Goal: Navigation & Orientation: Find specific page/section

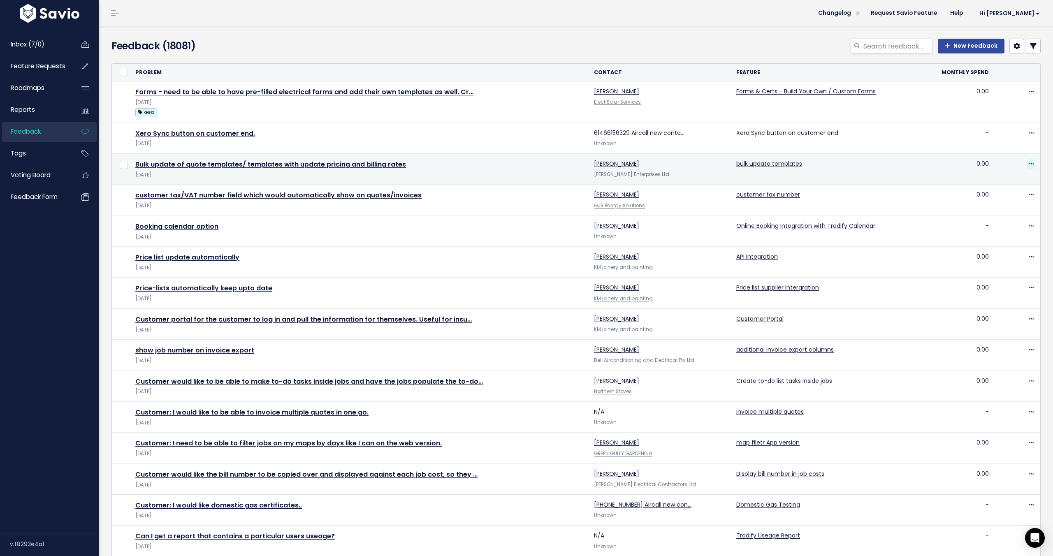
click at [1031, 165] on icon at bounding box center [1031, 164] width 5 height 5
click at [280, 166] on link "Bulk update of quote templates/ templates with update pricing and billing rates" at bounding box center [270, 164] width 271 height 9
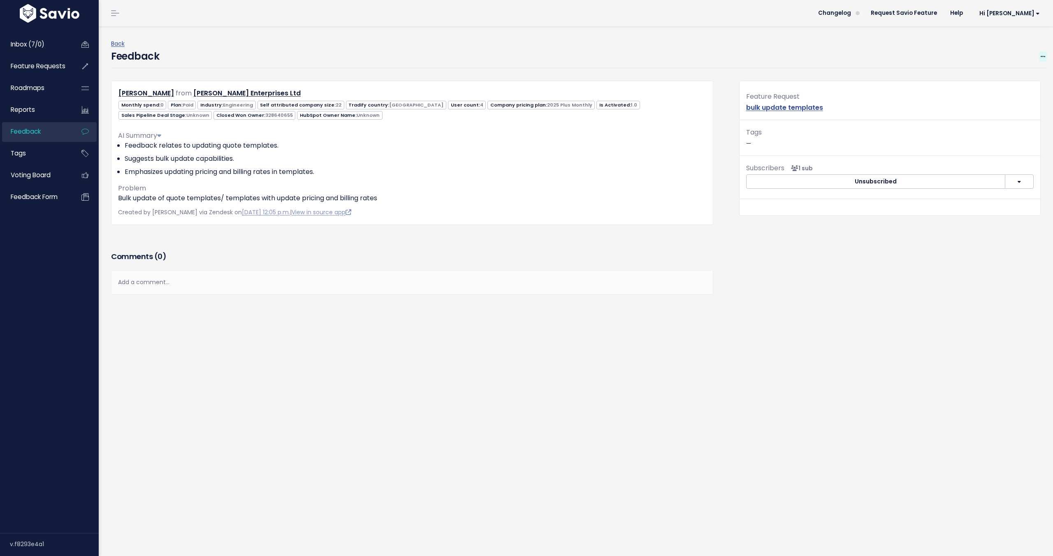
click at [1044, 56] on icon at bounding box center [1043, 56] width 5 height 5
click at [41, 174] on span "Voting Board" at bounding box center [31, 175] width 40 height 9
click at [929, 19] on link "Request Savio Feature" at bounding box center [903, 13] width 79 height 12
click at [851, 14] on span "Changelog" at bounding box center [834, 13] width 33 height 6
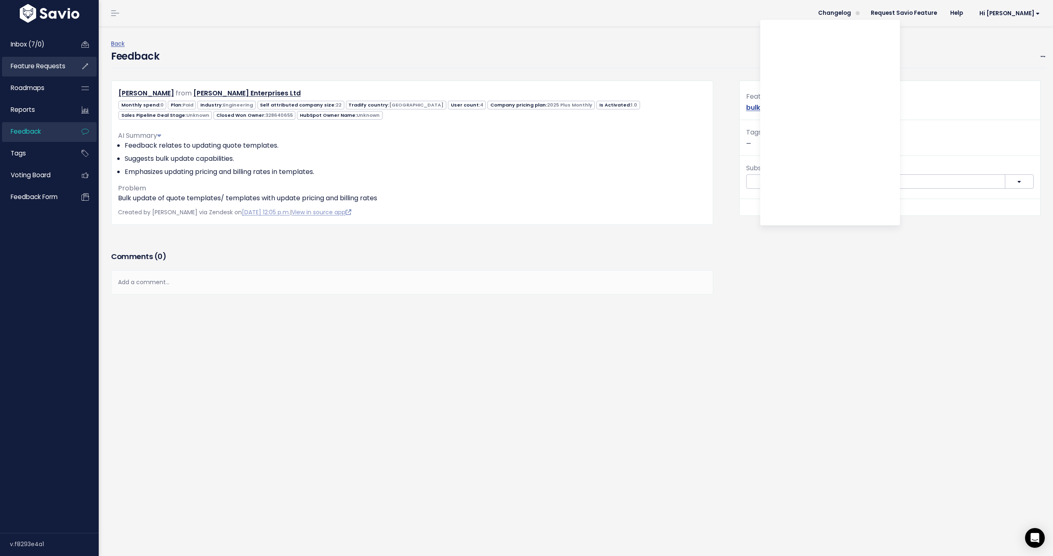
click at [38, 62] on span "Feature Requests" at bounding box center [38, 66] width 55 height 9
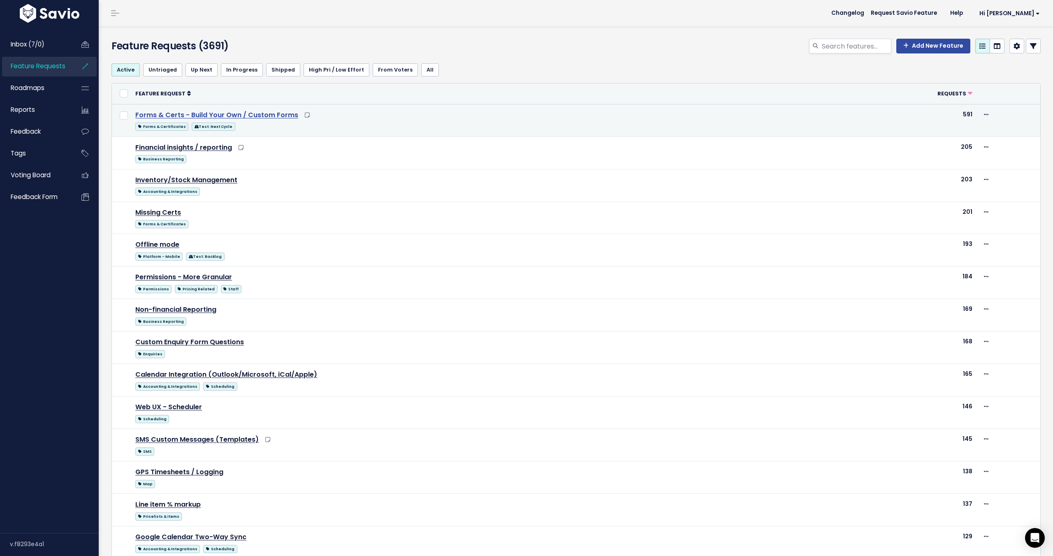
click at [202, 114] on link "Forms & Certs - Build Your Own / Custom Forms" at bounding box center [216, 114] width 163 height 9
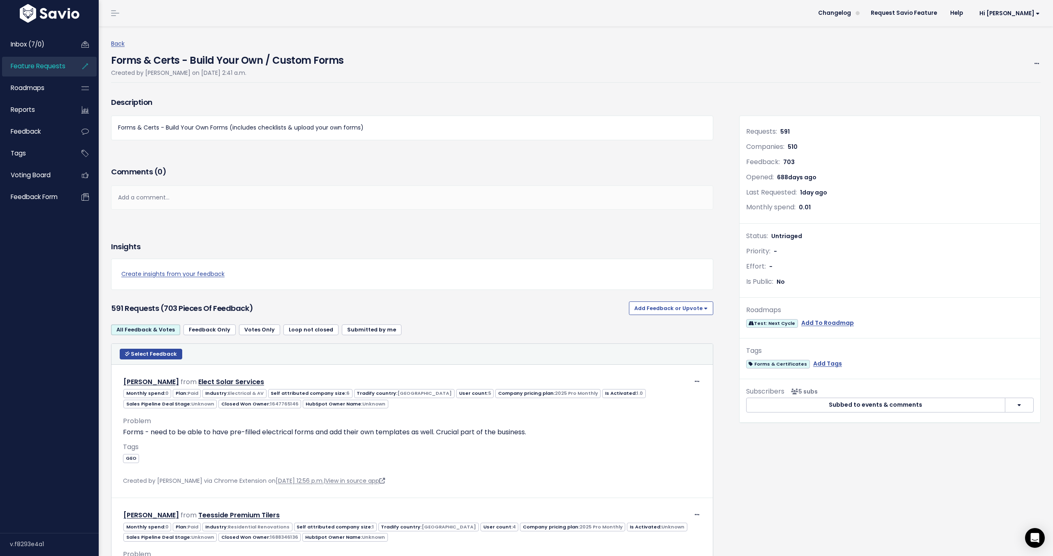
click at [365, 285] on div "Create insights from your feedback" at bounding box center [412, 274] width 602 height 31
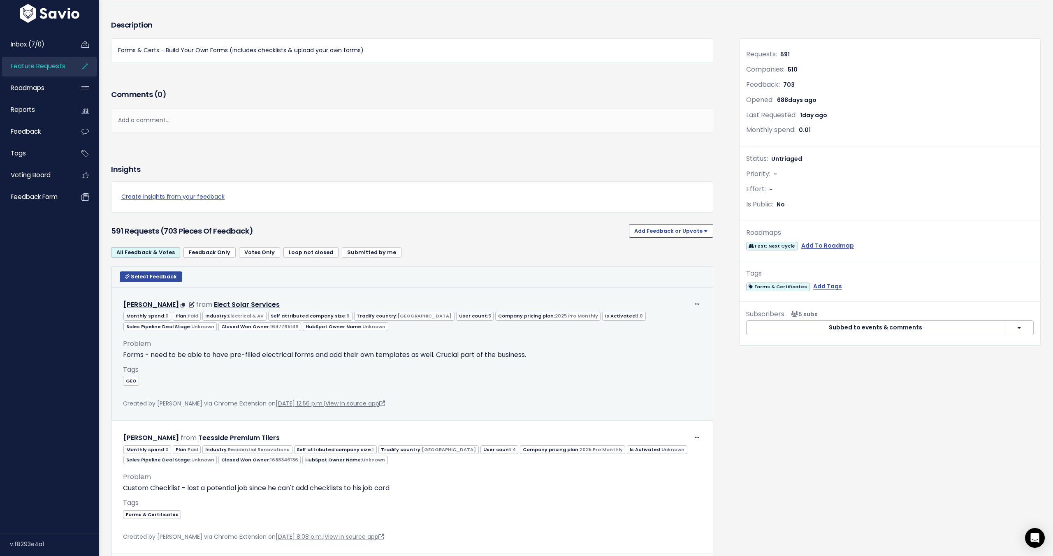
scroll to position [65, 0]
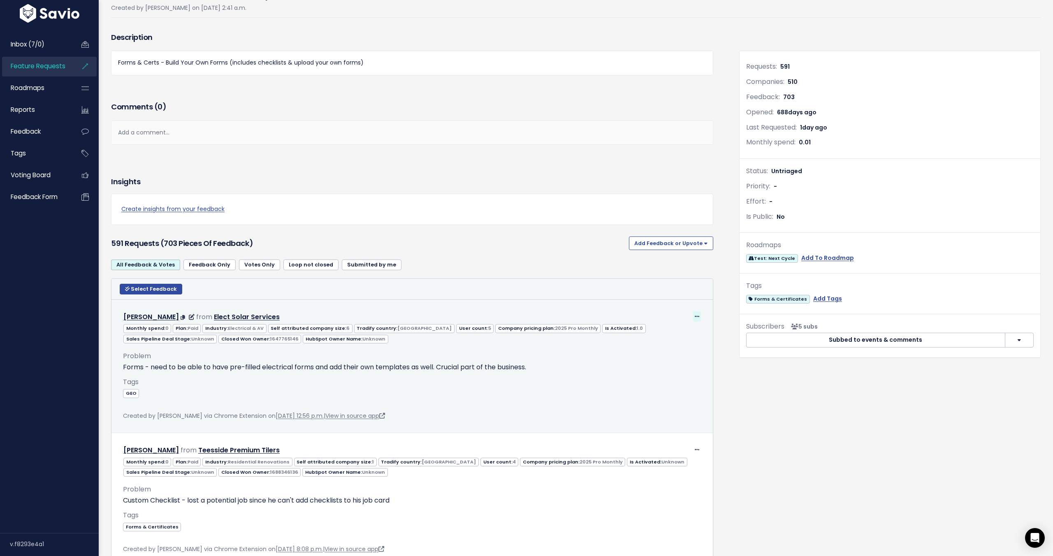
click at [697, 316] on icon at bounding box center [697, 316] width 5 height 5
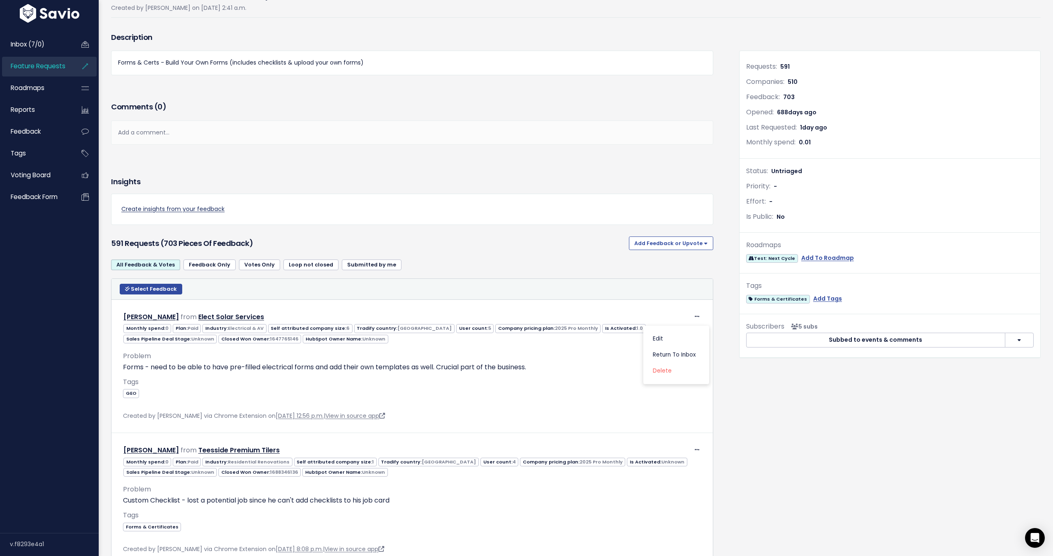
scroll to position [0, 0]
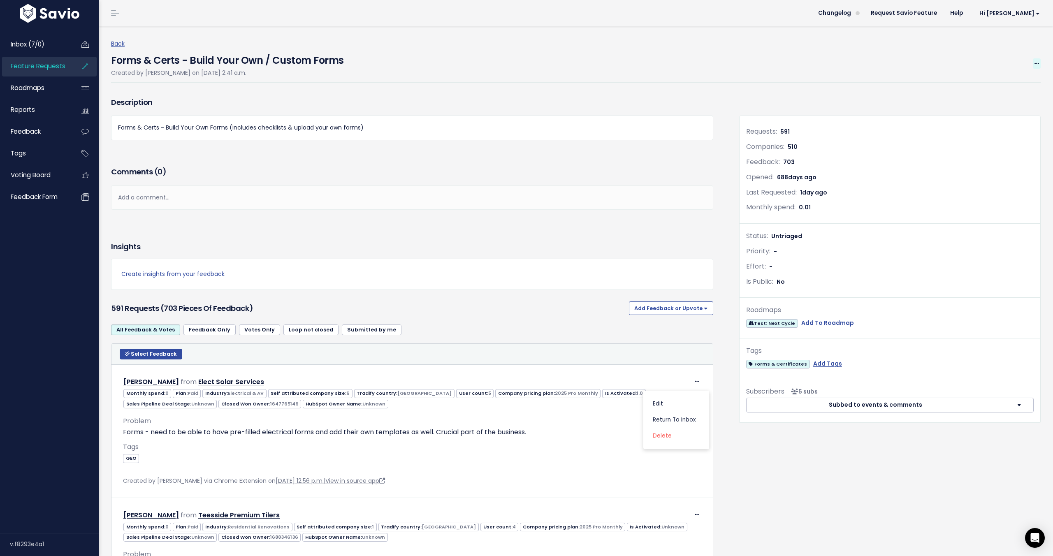
click at [1037, 67] on span at bounding box center [1037, 63] width 8 height 10
click at [297, 78] on div "Forms & Certs - Build Your Own / Custom Forms Created by Jack Bayliss on Oct. 3…" at bounding box center [227, 63] width 233 height 29
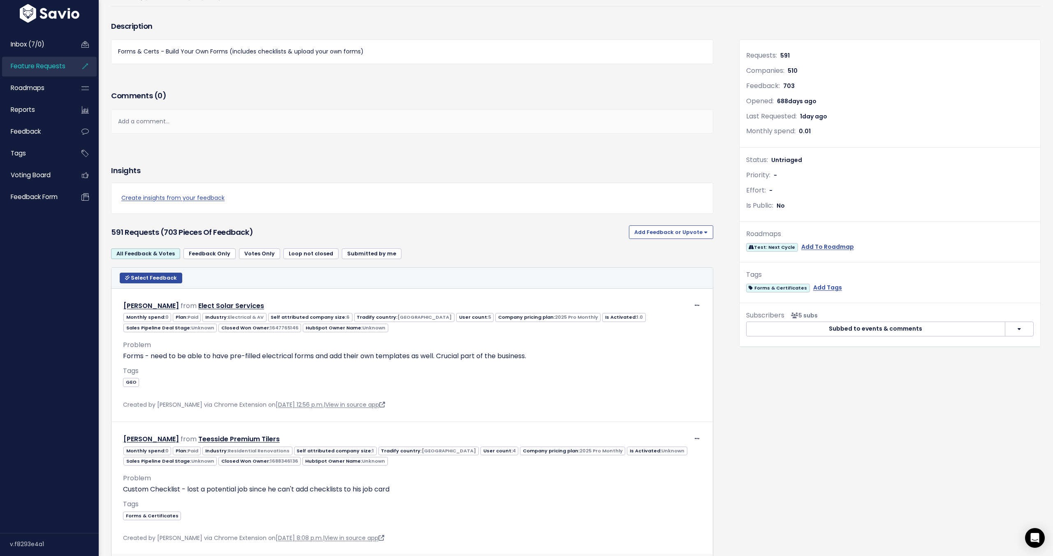
scroll to position [80, 0]
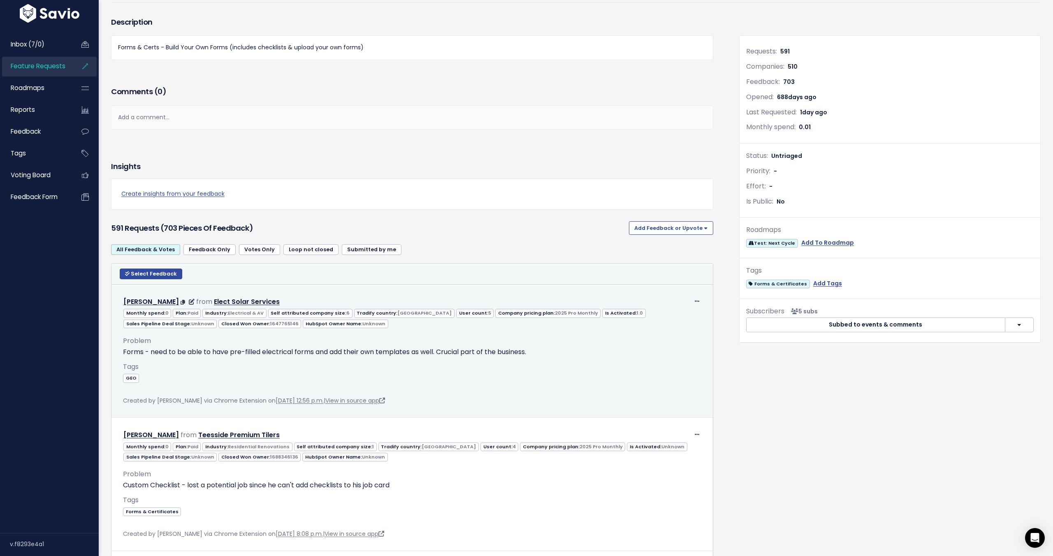
click at [316, 296] on div "Edit Return to Inbox Delete Brodie Blain from Elect Solar Services" at bounding box center [412, 302] width 591 height 12
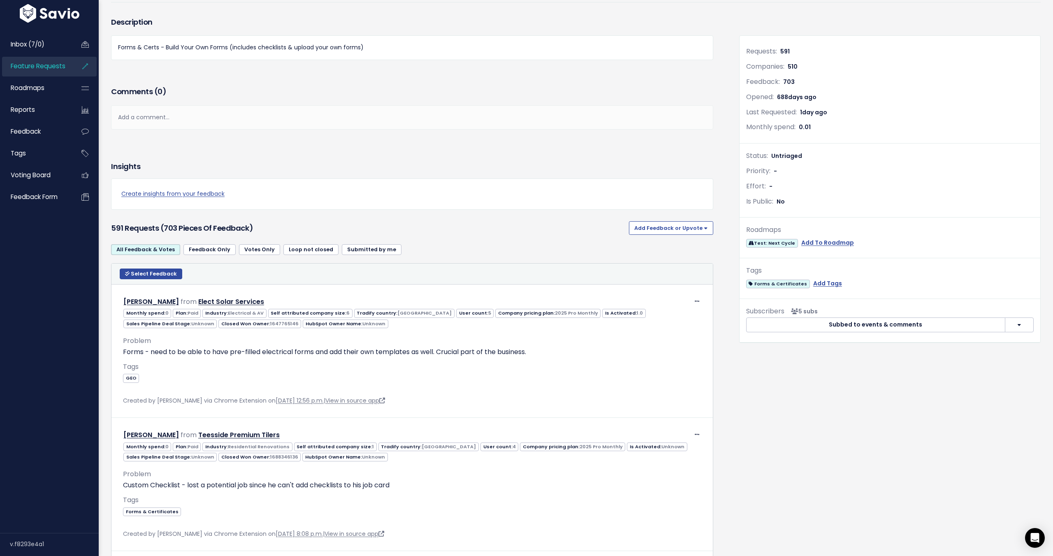
click at [221, 251] on link "Feedback Only" at bounding box center [209, 249] width 52 height 11
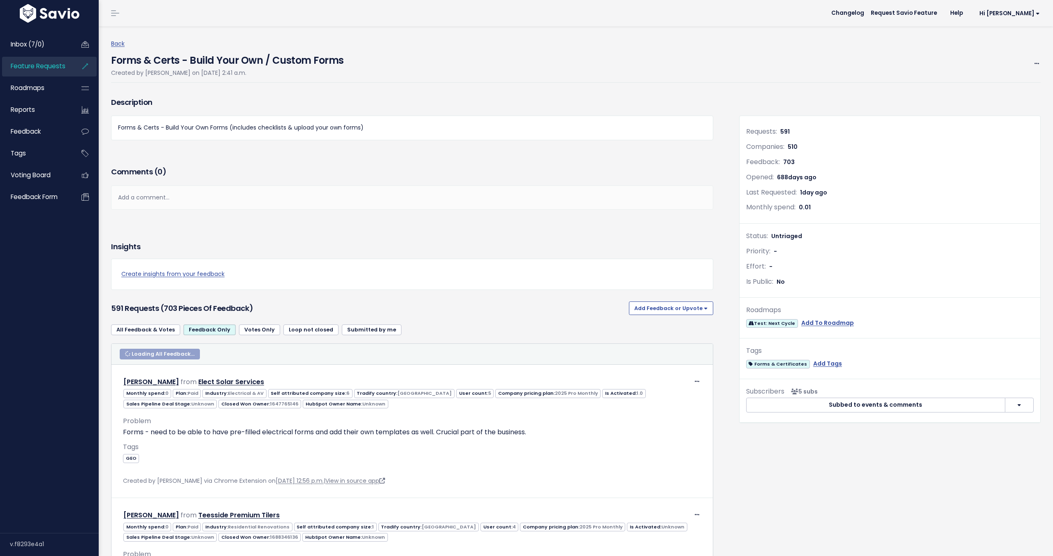
scroll to position [246, 0]
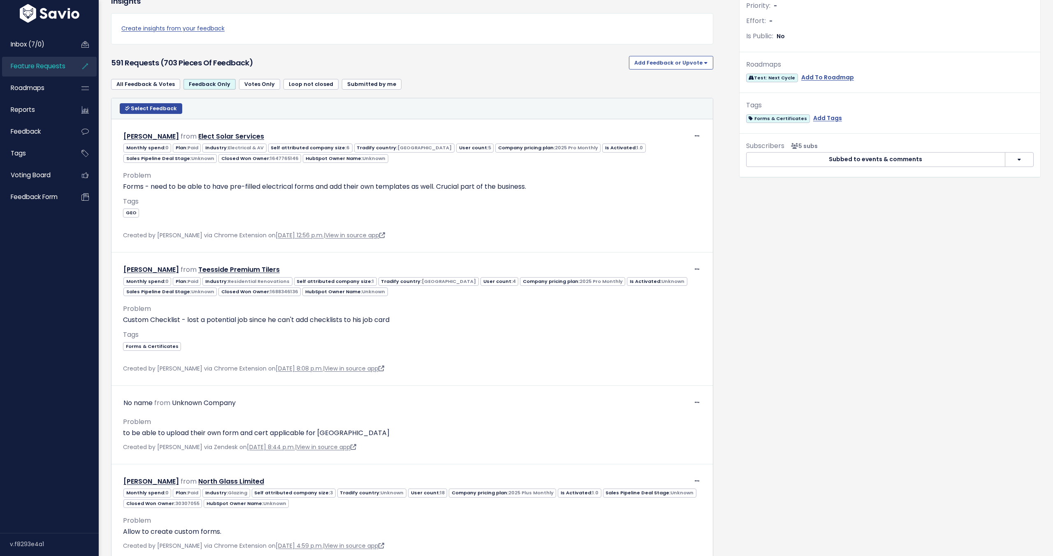
click at [260, 85] on link "Votes Only" at bounding box center [259, 84] width 41 height 11
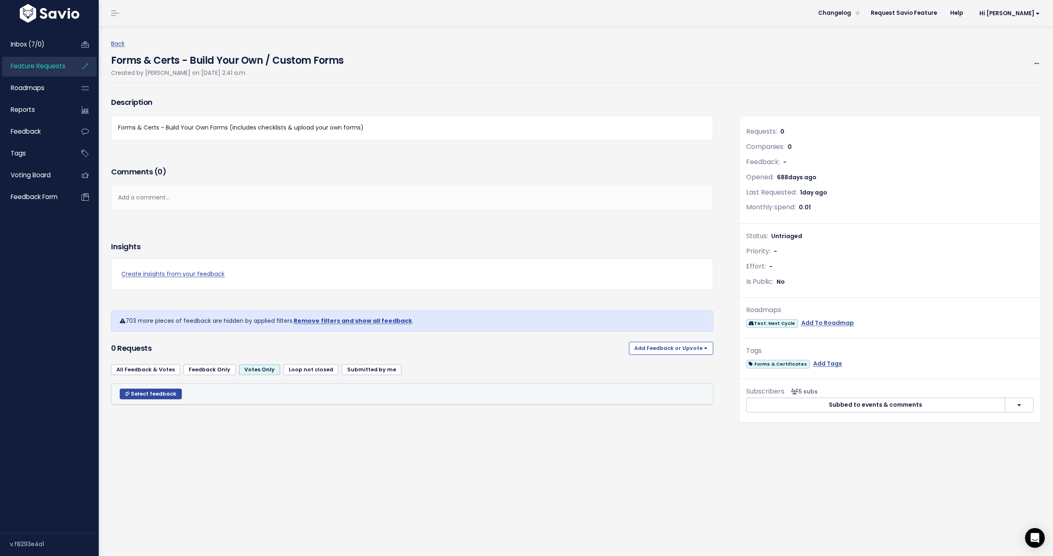
click at [320, 372] on link "Loop not closed" at bounding box center [310, 370] width 55 height 11
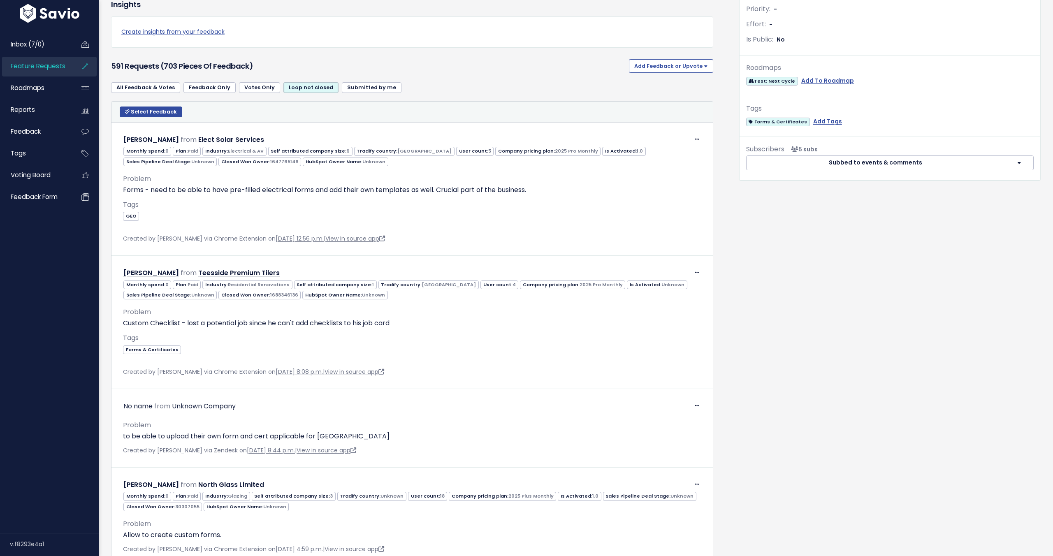
scroll to position [246, 0]
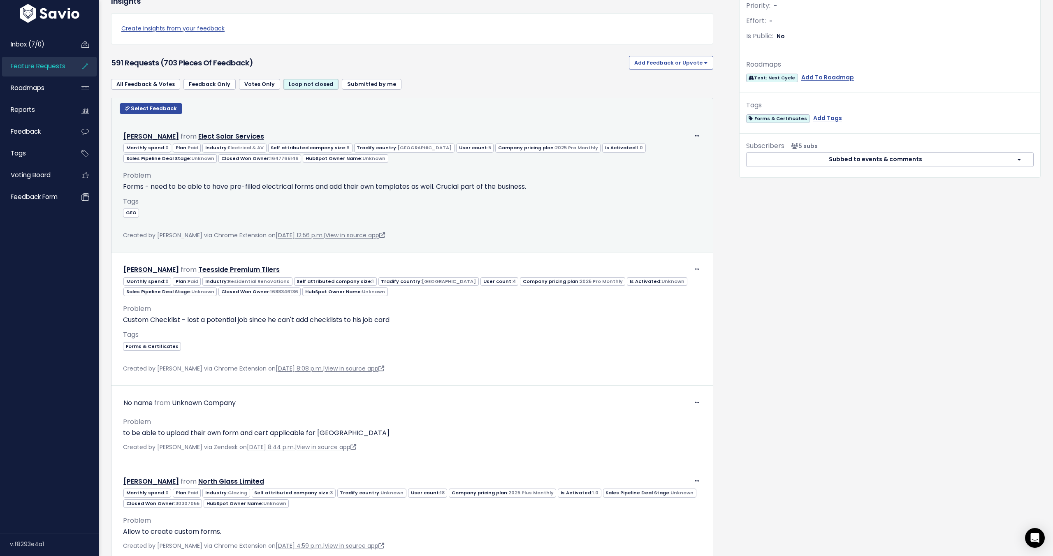
click at [251, 123] on td "Edit Return to Inbox Delete Brodie Blain from Elect Solar Services" at bounding box center [411, 185] width 601 height 133
click at [280, 129] on div "Edit Return to Inbox Delete Brodie Blain from Elect Solar Services 0 6" at bounding box center [412, 185] width 592 height 123
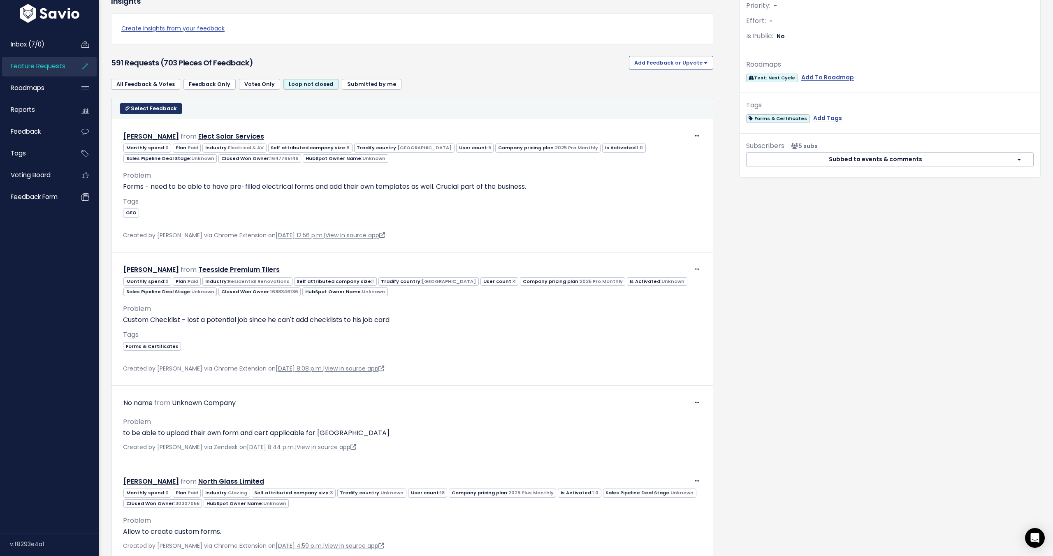
click at [162, 113] on button "Select Feedback" at bounding box center [151, 108] width 63 height 11
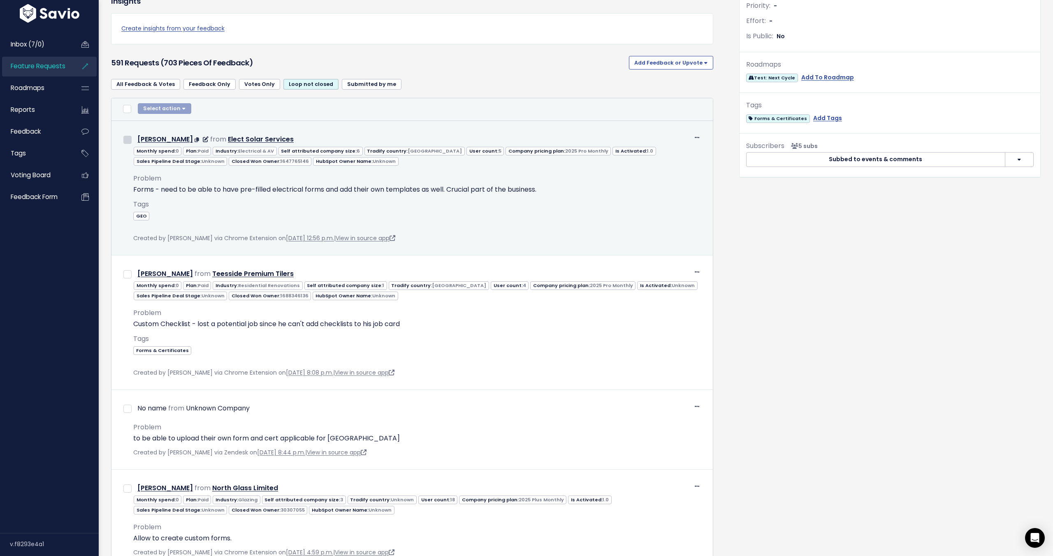
click at [128, 139] on input "checkbox" at bounding box center [127, 140] width 8 height 8
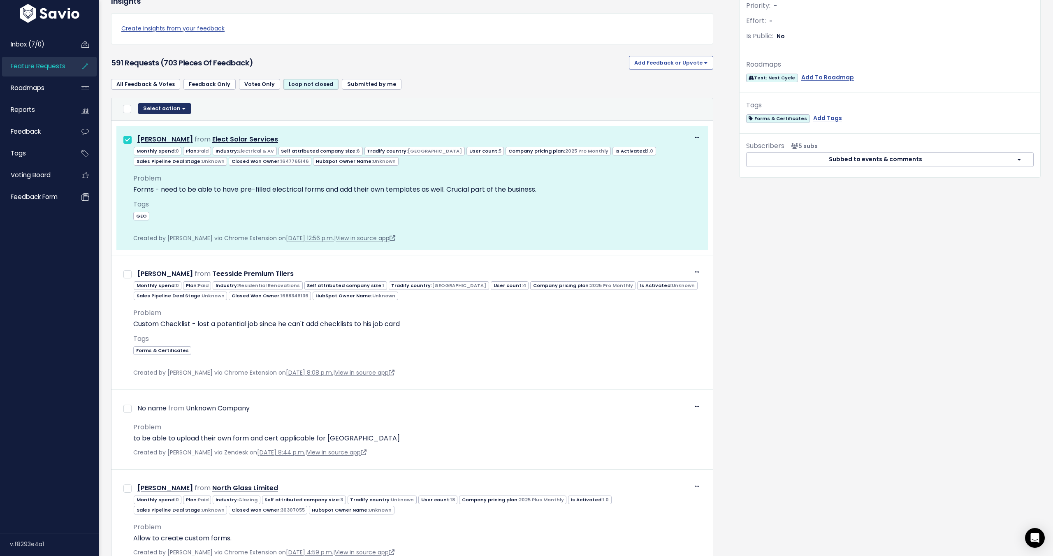
click at [180, 108] on button "Select action" at bounding box center [164, 108] width 53 height 11
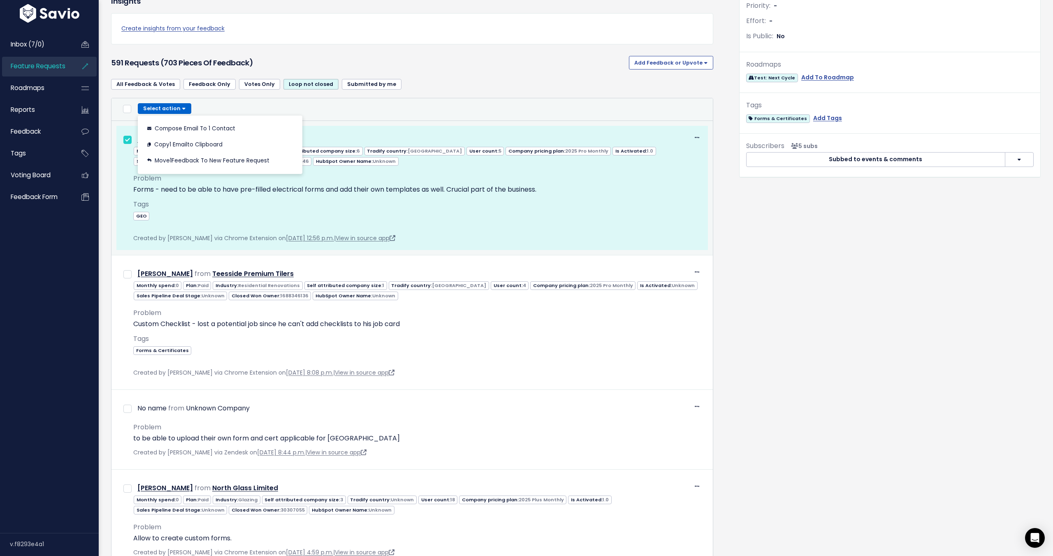
click at [128, 141] on input "checkbox" at bounding box center [127, 140] width 8 height 8
checkbox input "false"
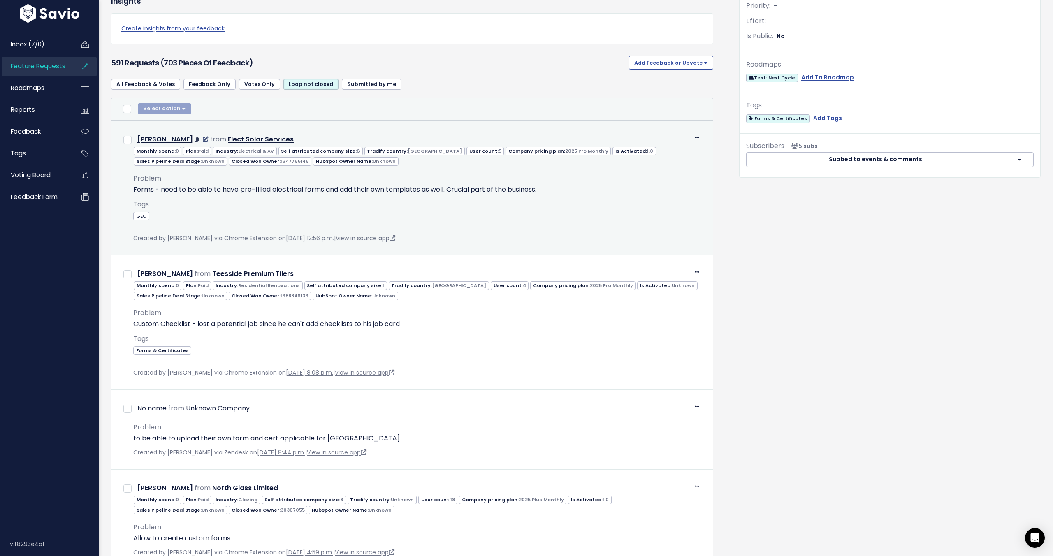
click at [203, 138] on icon at bounding box center [206, 140] width 6 height 6
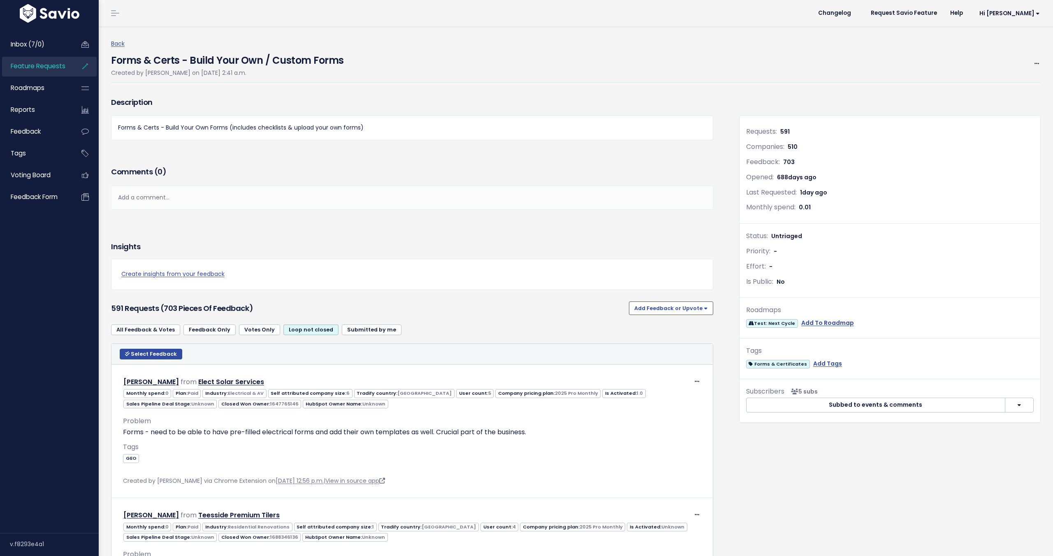
scroll to position [246, 0]
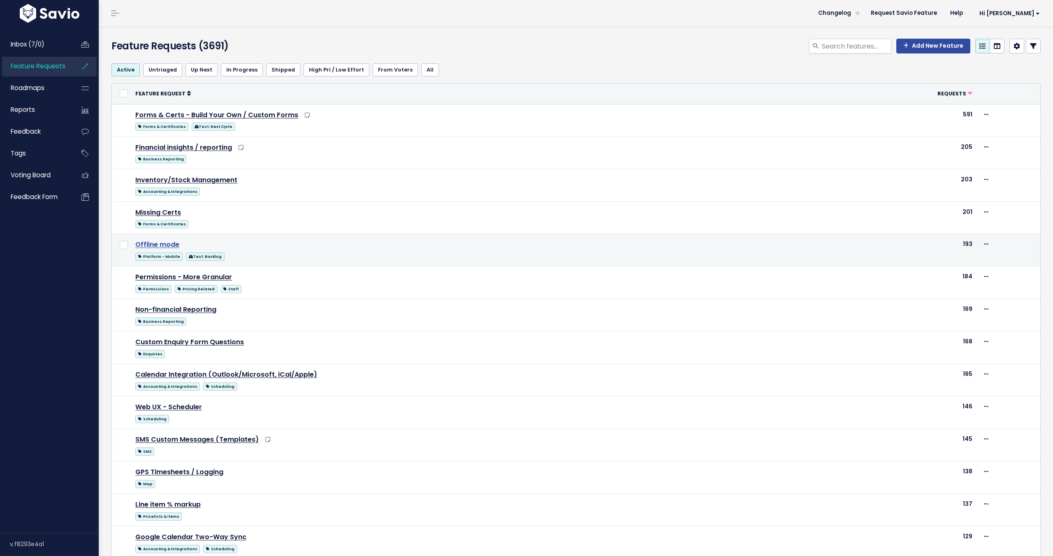
click at [171, 242] on link "Offline mode" at bounding box center [157, 244] width 44 height 9
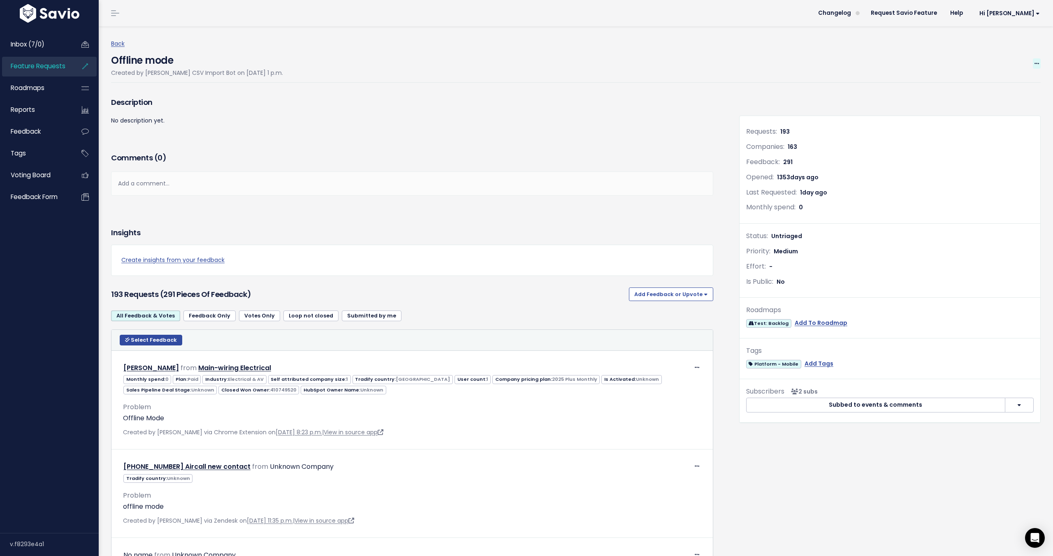
click at [1037, 62] on icon at bounding box center [1037, 63] width 5 height 5
click at [991, 86] on link "Edit" at bounding box center [1009, 86] width 61 height 16
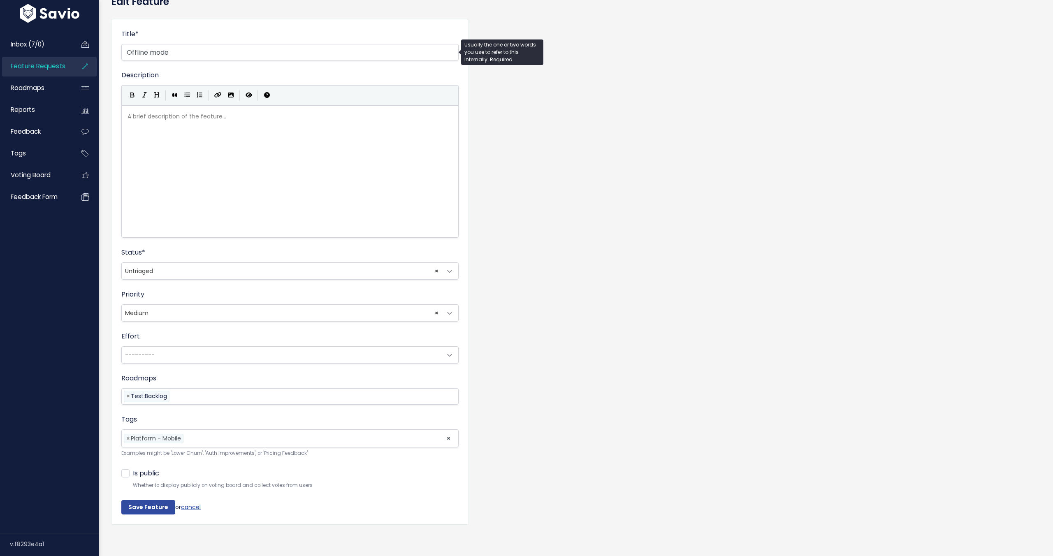
scroll to position [45, 0]
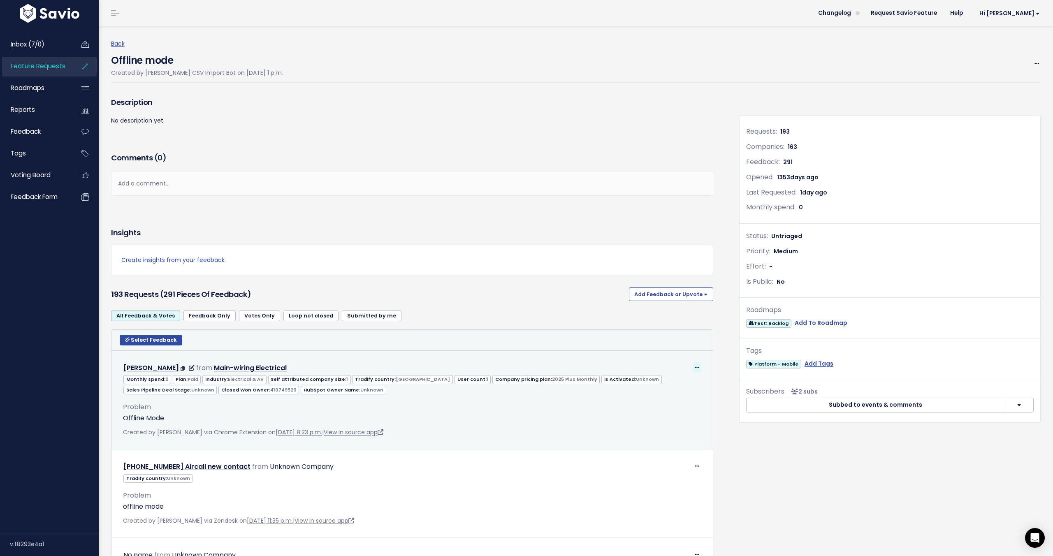
click at [697, 367] on icon at bounding box center [697, 367] width 5 height 5
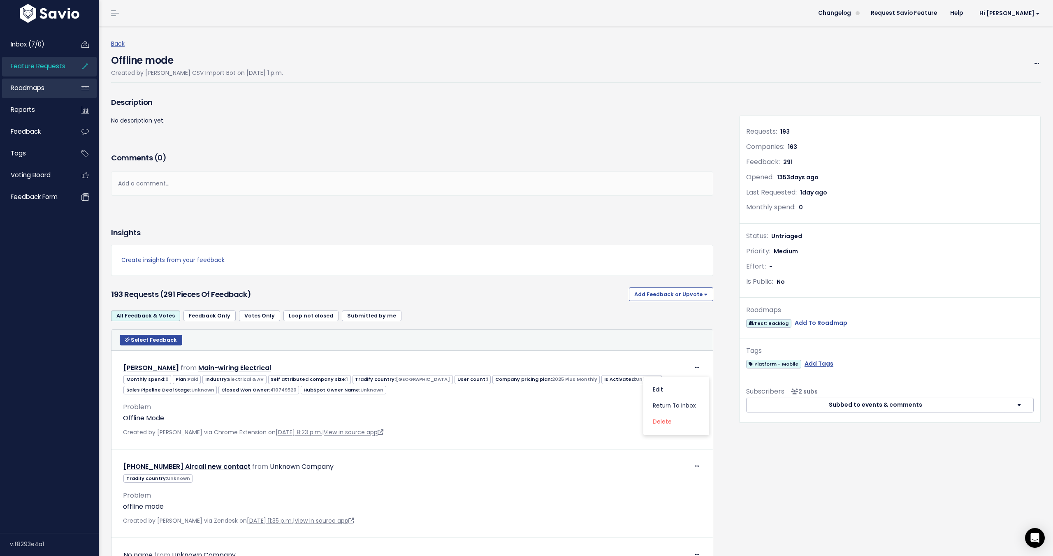
click at [65, 90] on link "Roadmaps" at bounding box center [35, 88] width 66 height 19
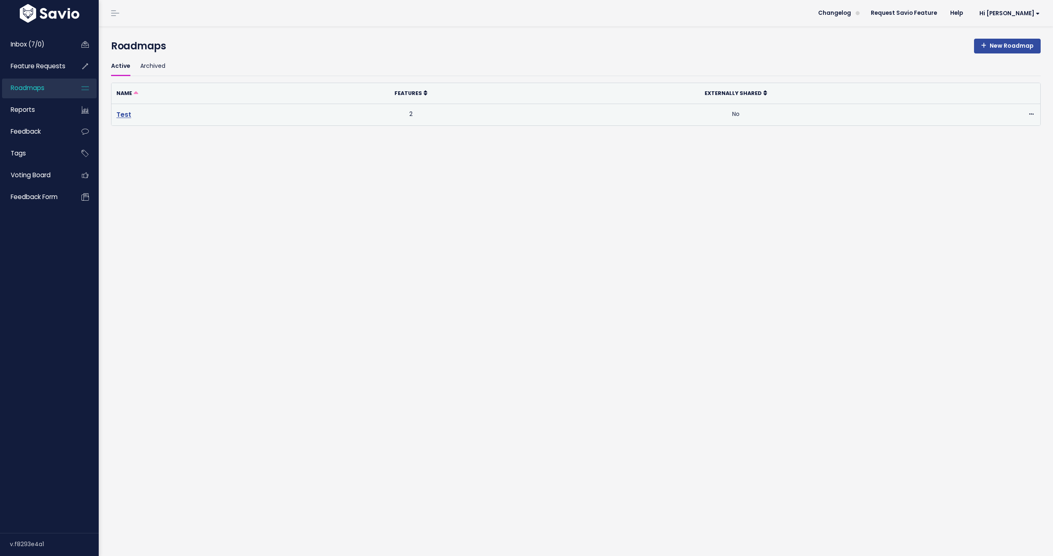
click at [127, 116] on link "Test" at bounding box center [123, 114] width 15 height 9
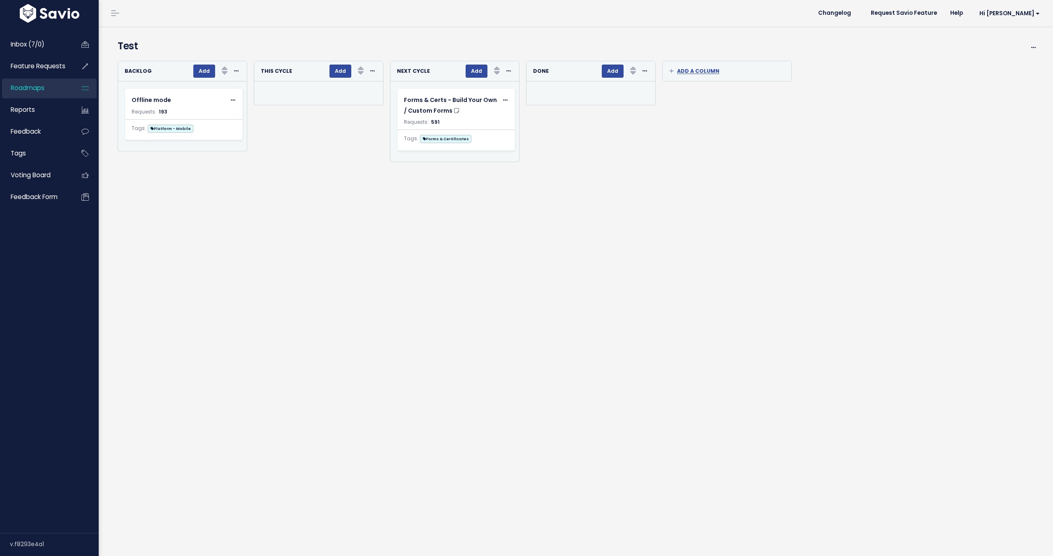
click at [302, 174] on div "Re-sorting cards... Backlog Add Rank Requests (Low => High) Requests (High => L…" at bounding box center [576, 279] width 930 height 445
click at [507, 74] on span at bounding box center [509, 71] width 8 height 10
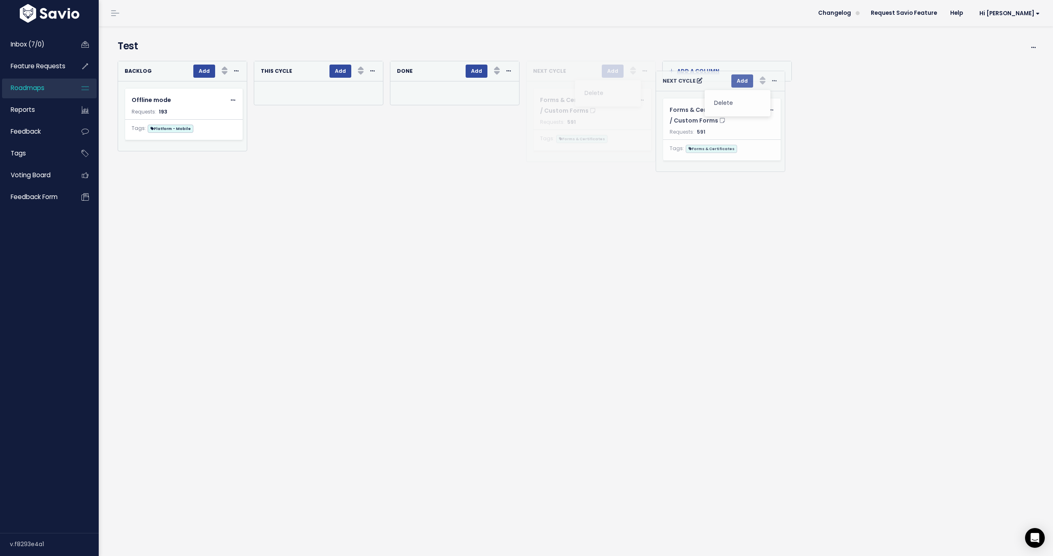
drag, startPoint x: 429, startPoint y: 67, endPoint x: 699, endPoint y: 66, distance: 269.9
click at [559, 72] on strong "Next Cycle" at bounding box center [549, 70] width 33 height 7
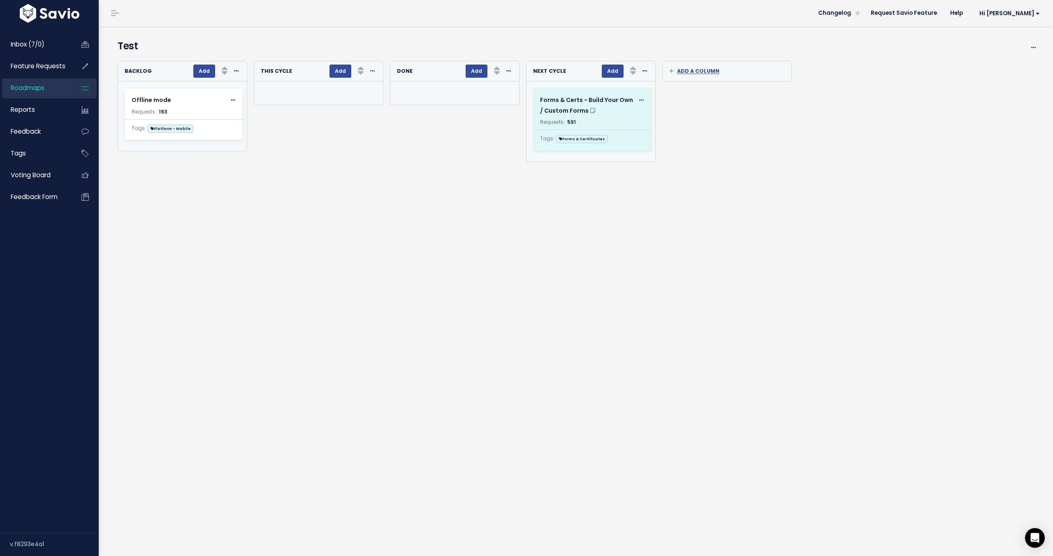
click at [639, 102] on icon at bounding box center [641, 100] width 5 height 5
click at [624, 172] on div "Re-sorting cards... Backlog Add Rank Requests (Low => High) Requests (High => L…" at bounding box center [576, 279] width 930 height 445
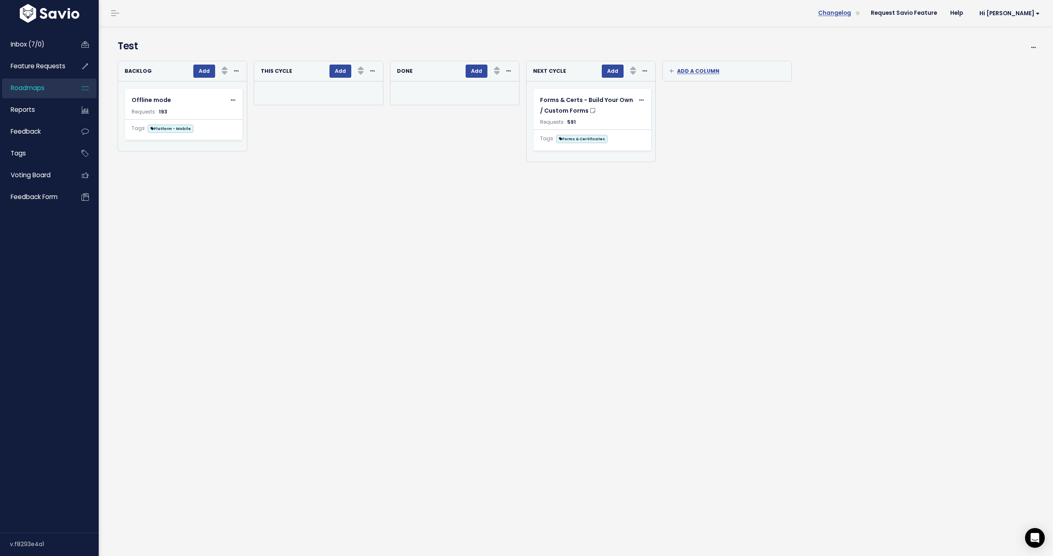
click at [851, 12] on span "Changelog" at bounding box center [834, 13] width 33 height 6
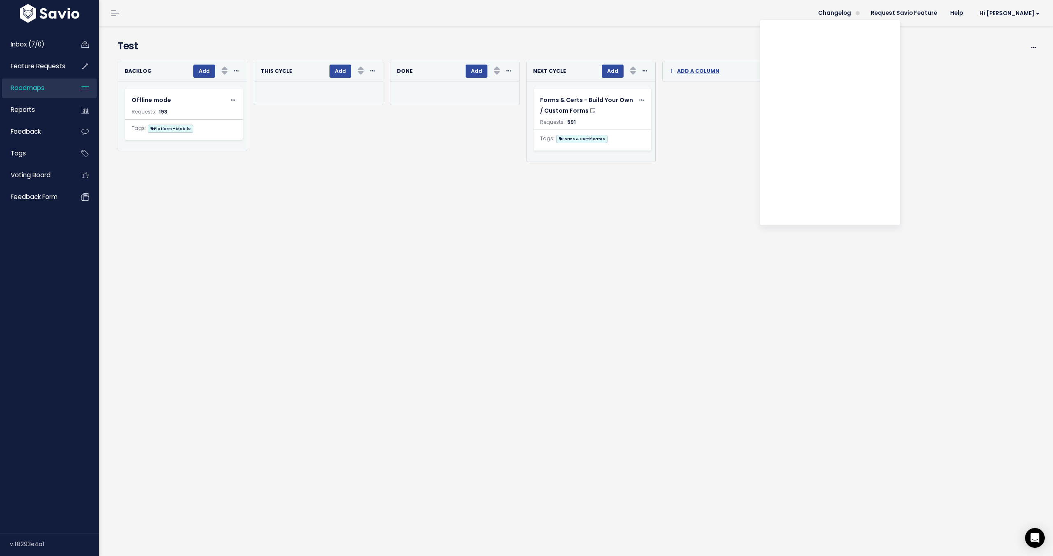
click at [320, 150] on div "Re-sorting cards... This Cycle Add Rank Requests (Low => High) Requests (High =…" at bounding box center [315, 111] width 136 height 101
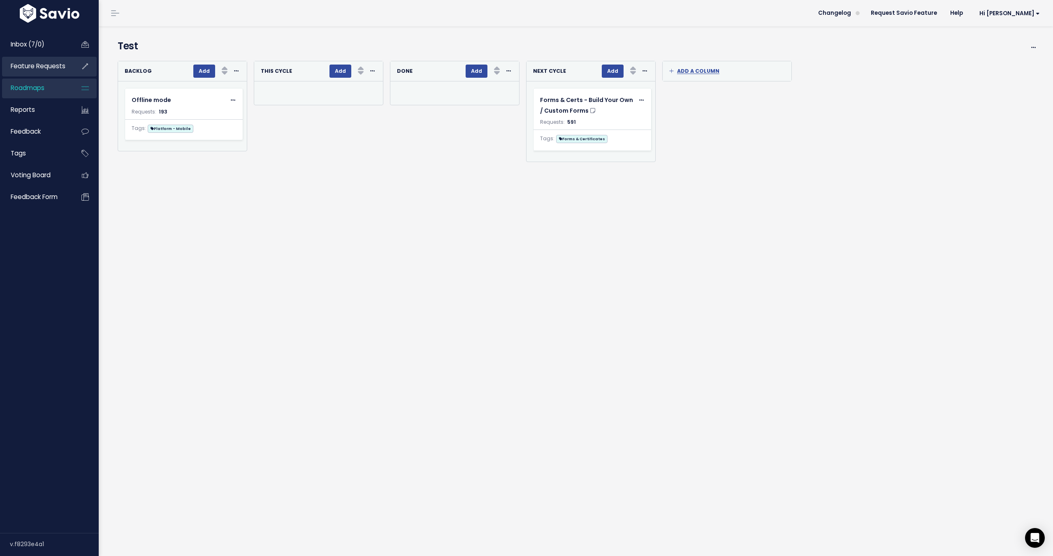
click at [41, 69] on span "Feature Requests" at bounding box center [38, 66] width 55 height 9
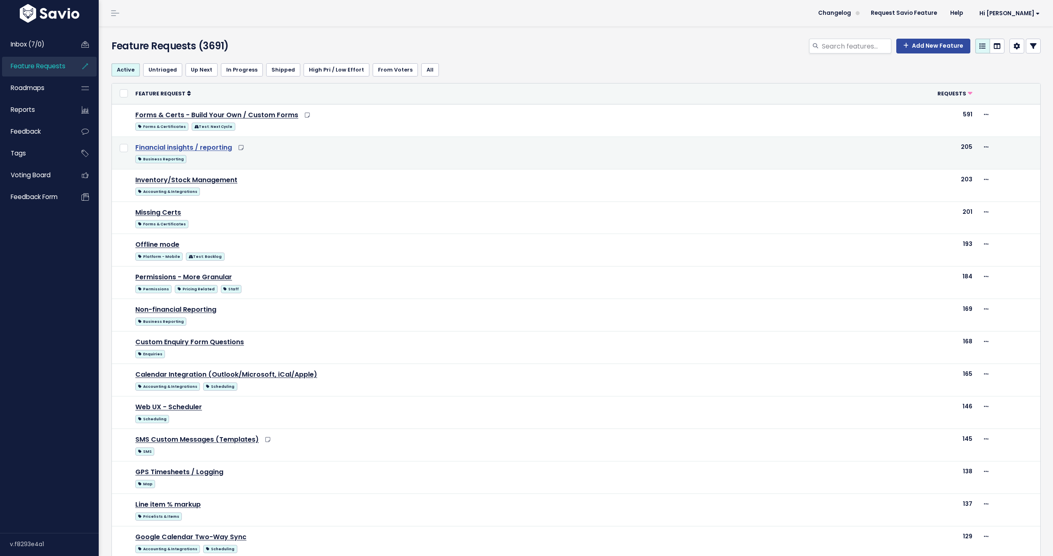
scroll to position [230, 0]
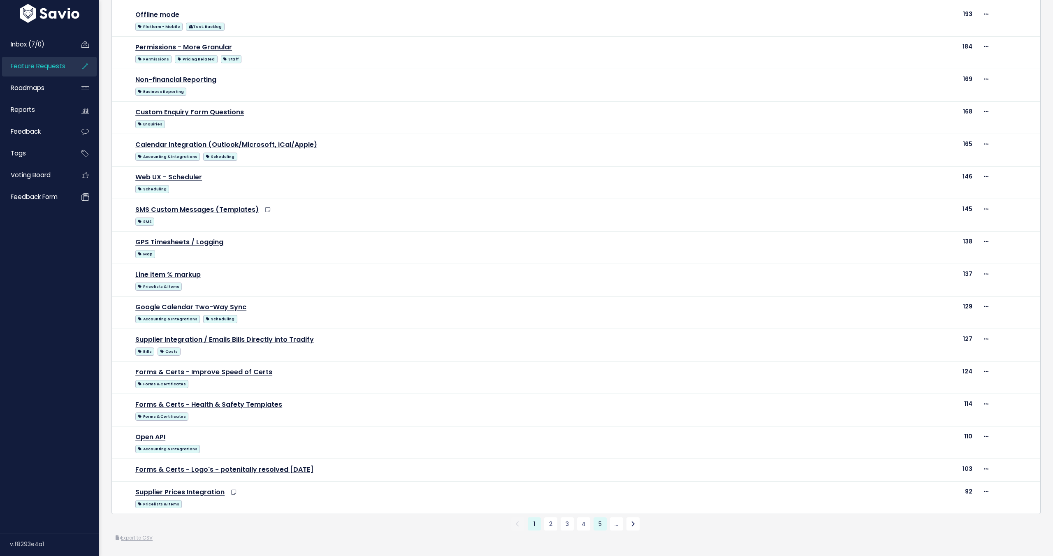
click at [602, 527] on link "5" at bounding box center [600, 524] width 13 height 13
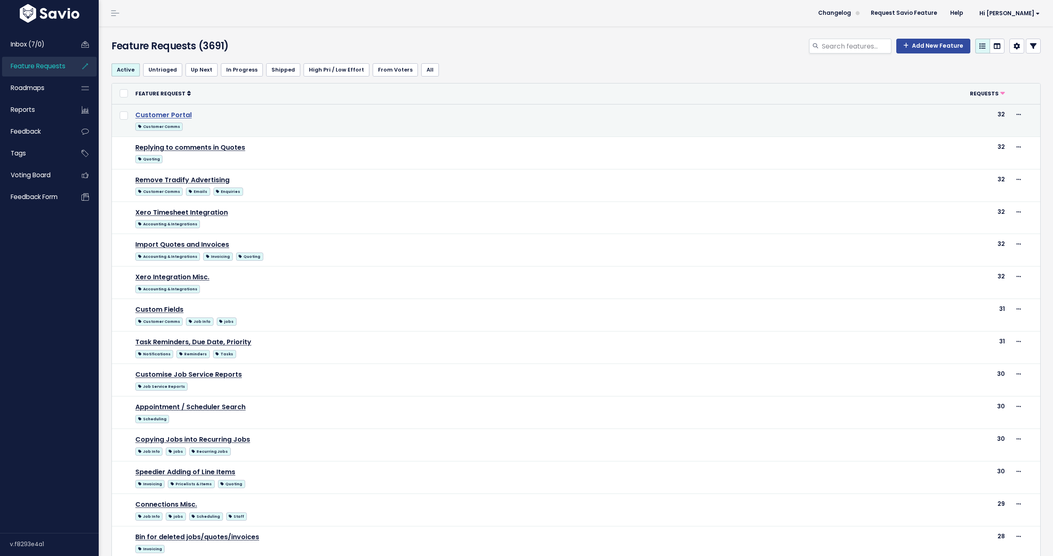
click at [179, 116] on link "Customer Portal" at bounding box center [163, 114] width 56 height 9
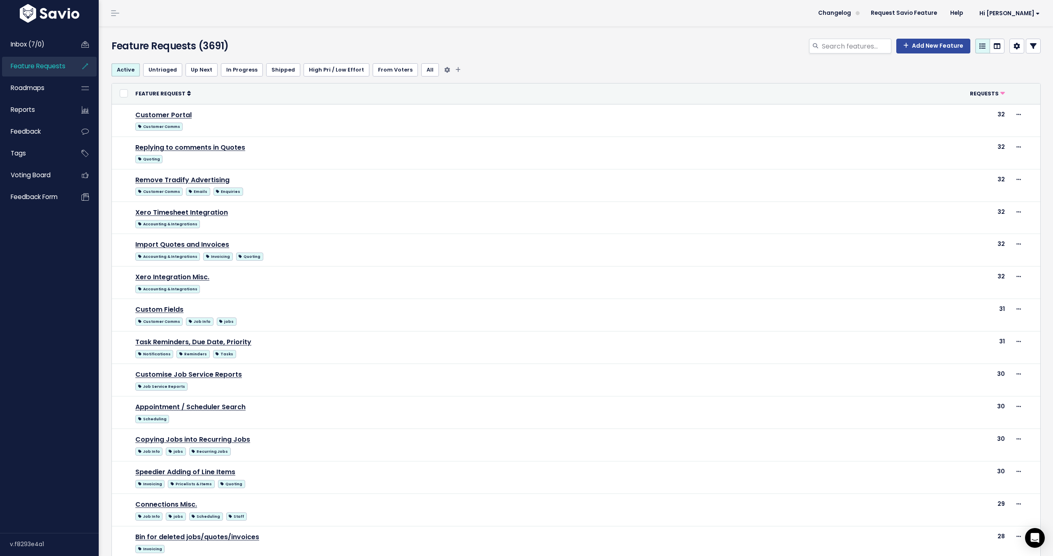
click at [204, 72] on link "Up Next" at bounding box center [202, 69] width 32 height 13
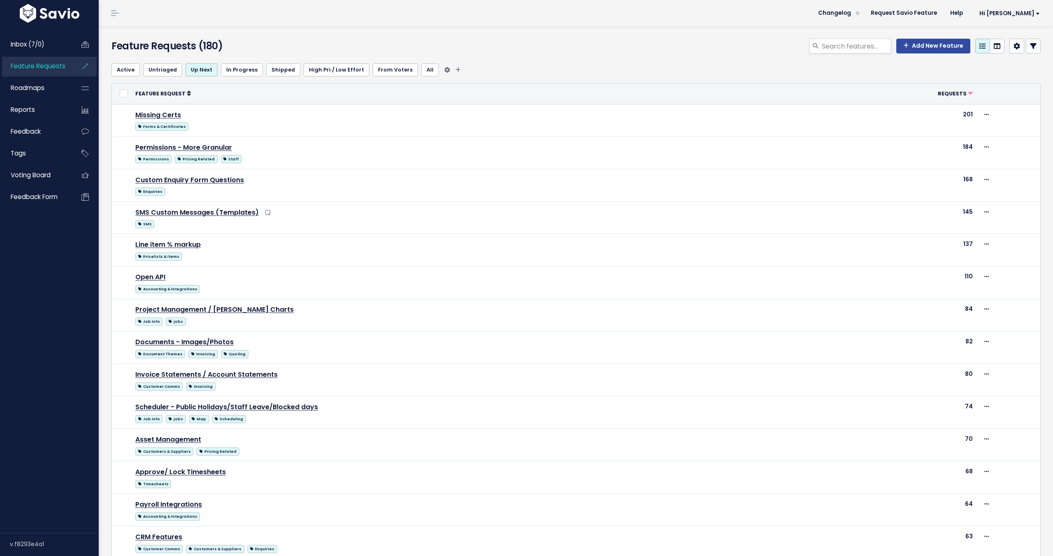
click at [235, 70] on link "In Progress" at bounding box center [242, 69] width 42 height 13
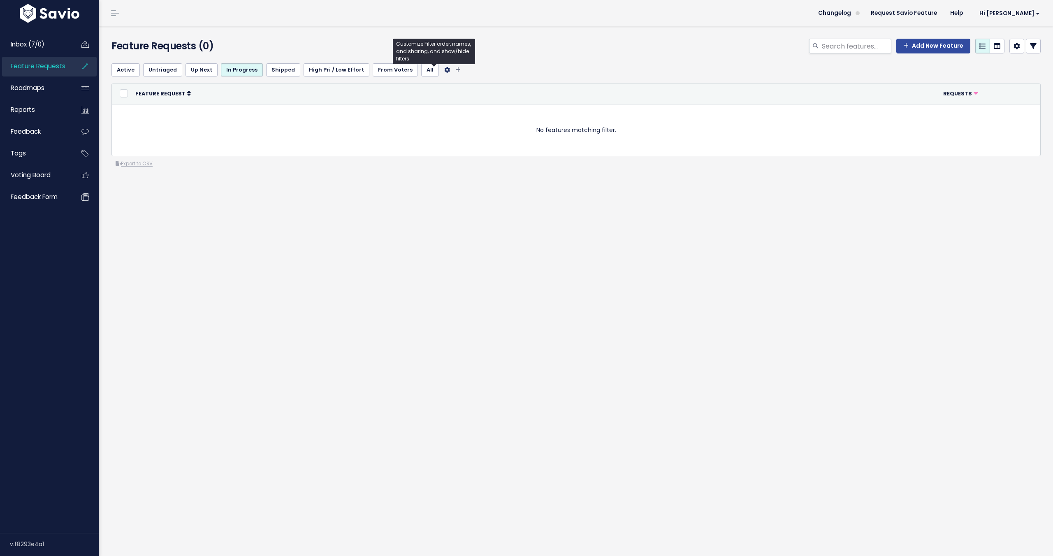
click at [444, 71] on icon "Filter feature requests" at bounding box center [447, 70] width 6 height 6
click at [444, 70] on icon "Filter feature requests" at bounding box center [447, 70] width 6 height 6
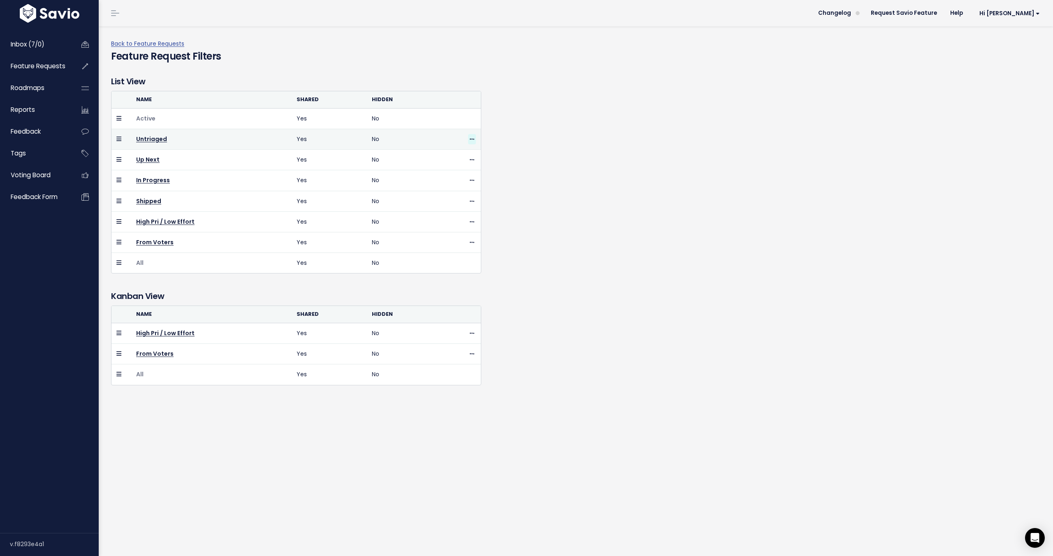
click at [472, 138] on icon at bounding box center [472, 139] width 5 height 5
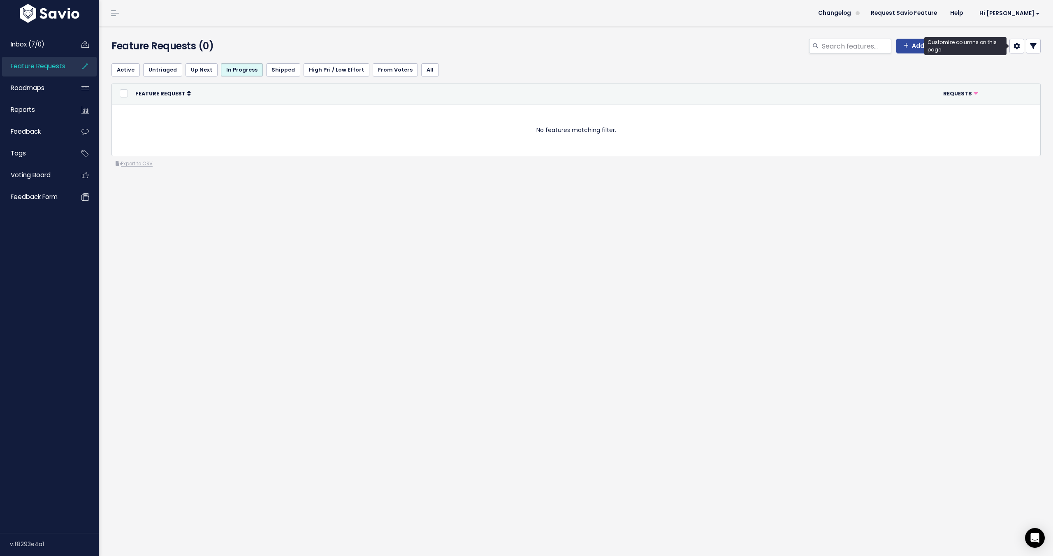
click at [1019, 46] on icon at bounding box center [1017, 46] width 7 height 7
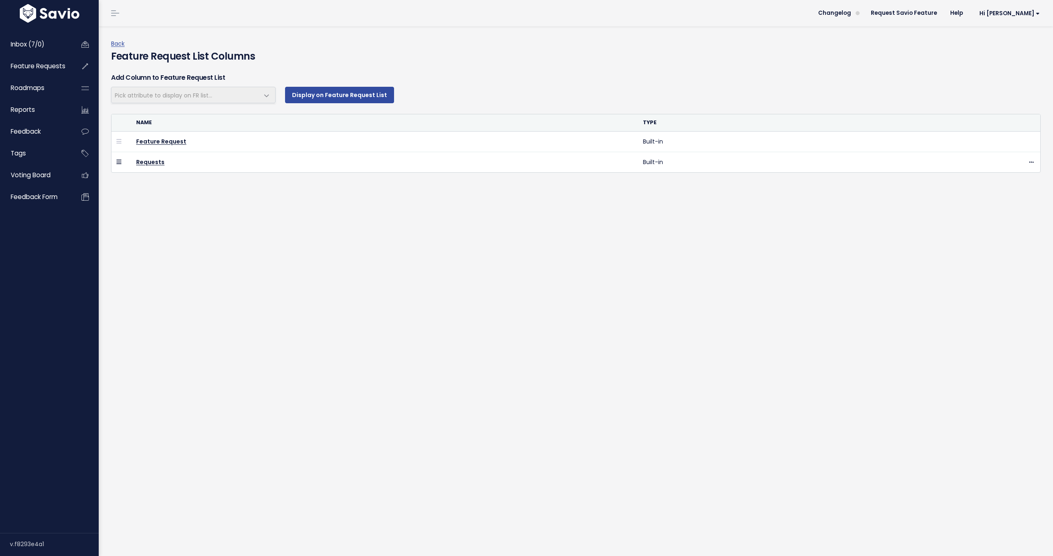
select select
click at [32, 67] on span "Feature Requests" at bounding box center [38, 66] width 55 height 9
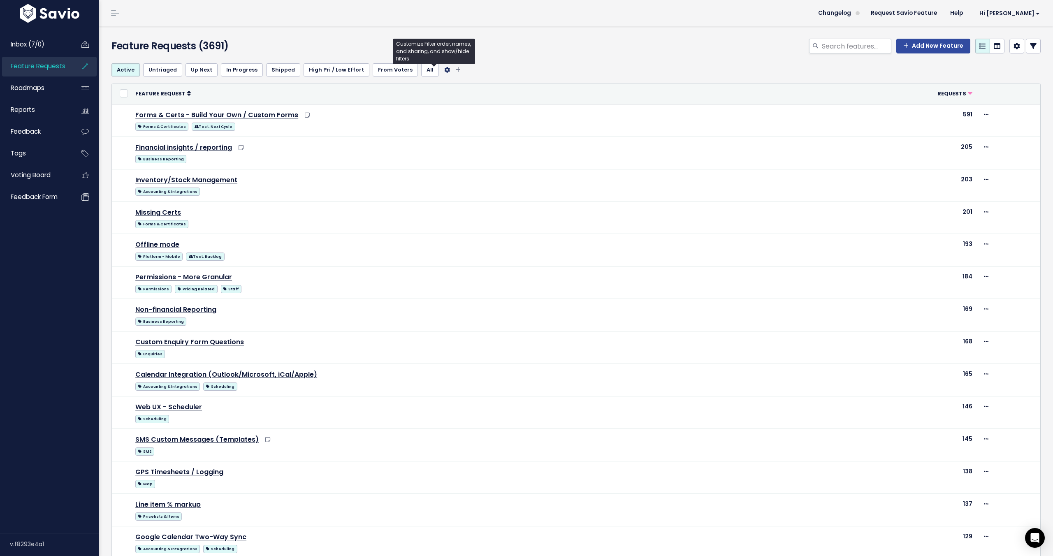
click at [444, 70] on icon "Filter feature requests" at bounding box center [447, 70] width 6 height 6
click at [455, 67] on icon "Filter feature requests" at bounding box center [457, 70] width 5 height 6
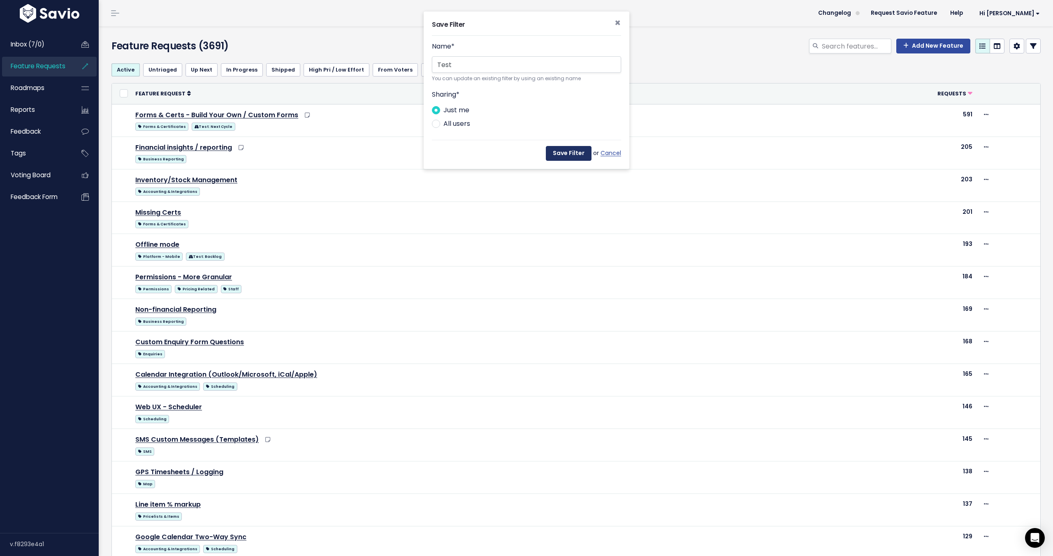
type input "Test"
click at [565, 154] on button "Save Filter" at bounding box center [569, 153] width 46 height 15
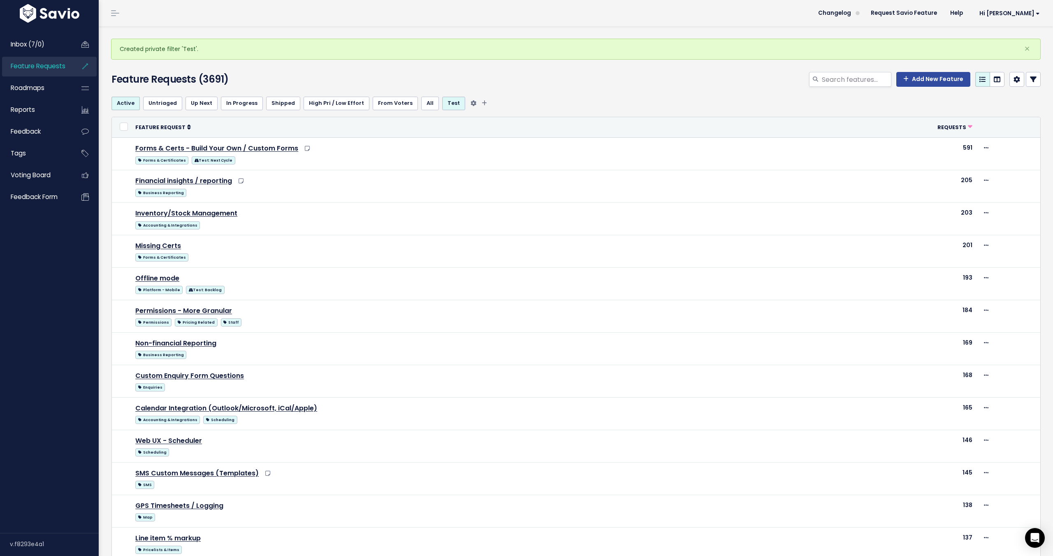
click at [442, 104] on link "Test" at bounding box center [453, 103] width 23 height 13
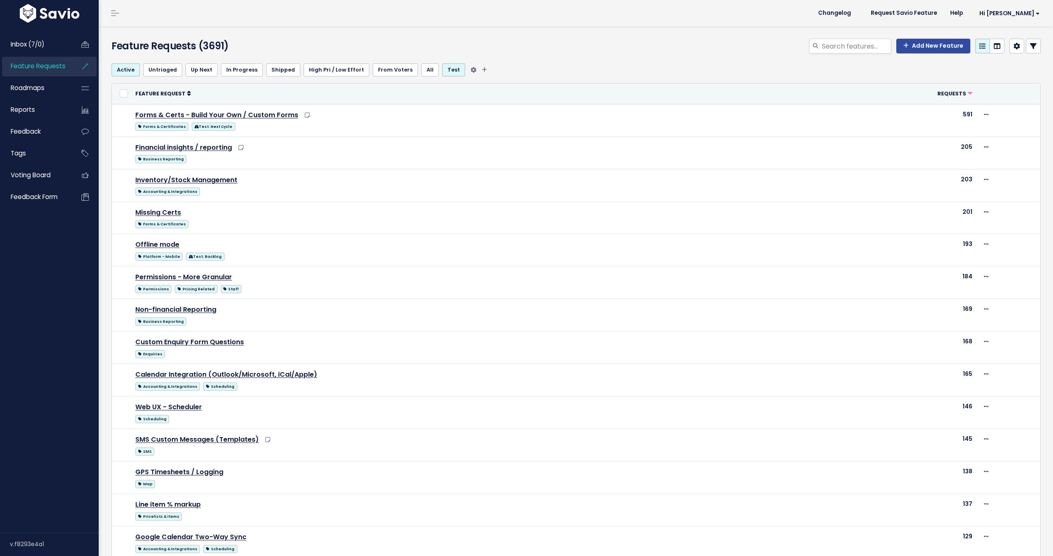
click at [281, 72] on link "Shipped" at bounding box center [283, 69] width 34 height 13
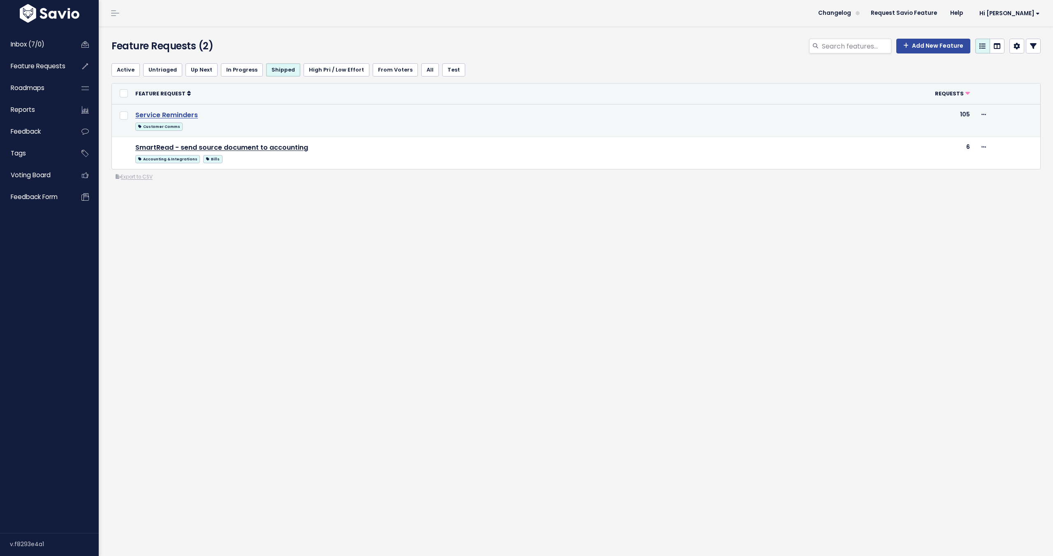
click at [171, 116] on link "Service Reminders" at bounding box center [166, 114] width 63 height 9
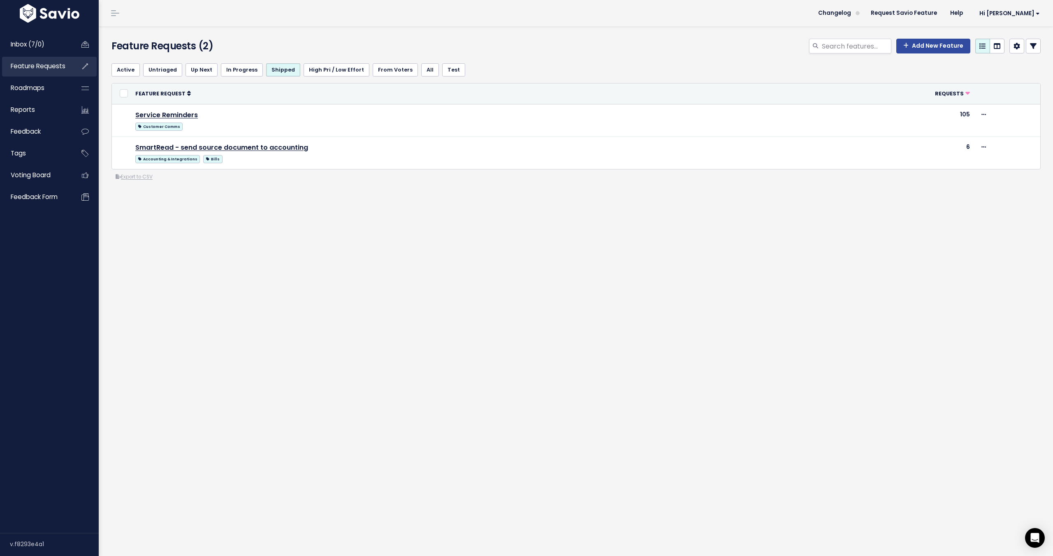
click at [51, 67] on span "Feature Requests" at bounding box center [38, 66] width 55 height 9
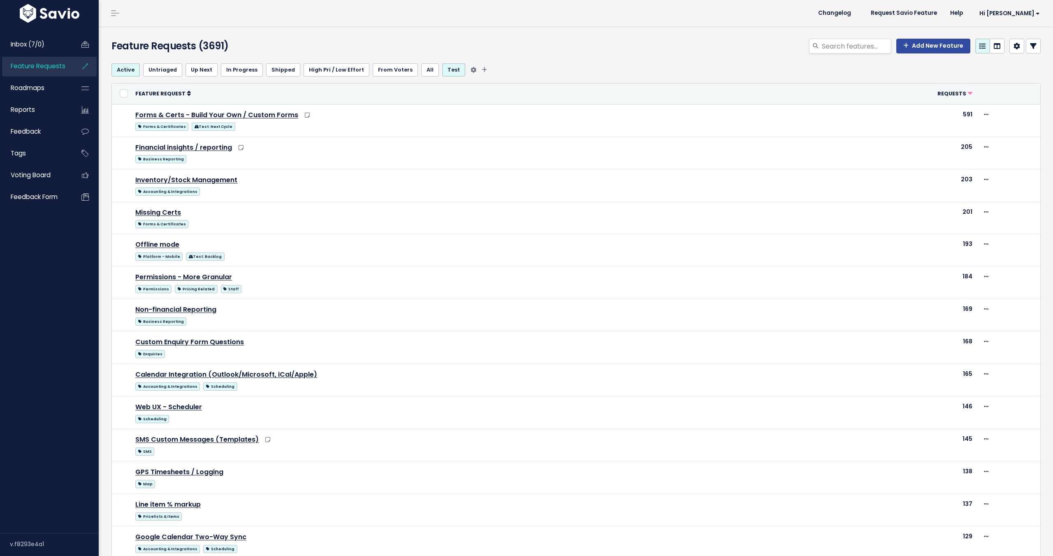
click at [276, 72] on link "Shipped" at bounding box center [283, 69] width 34 height 13
